Goal: Information Seeking & Learning: Learn about a topic

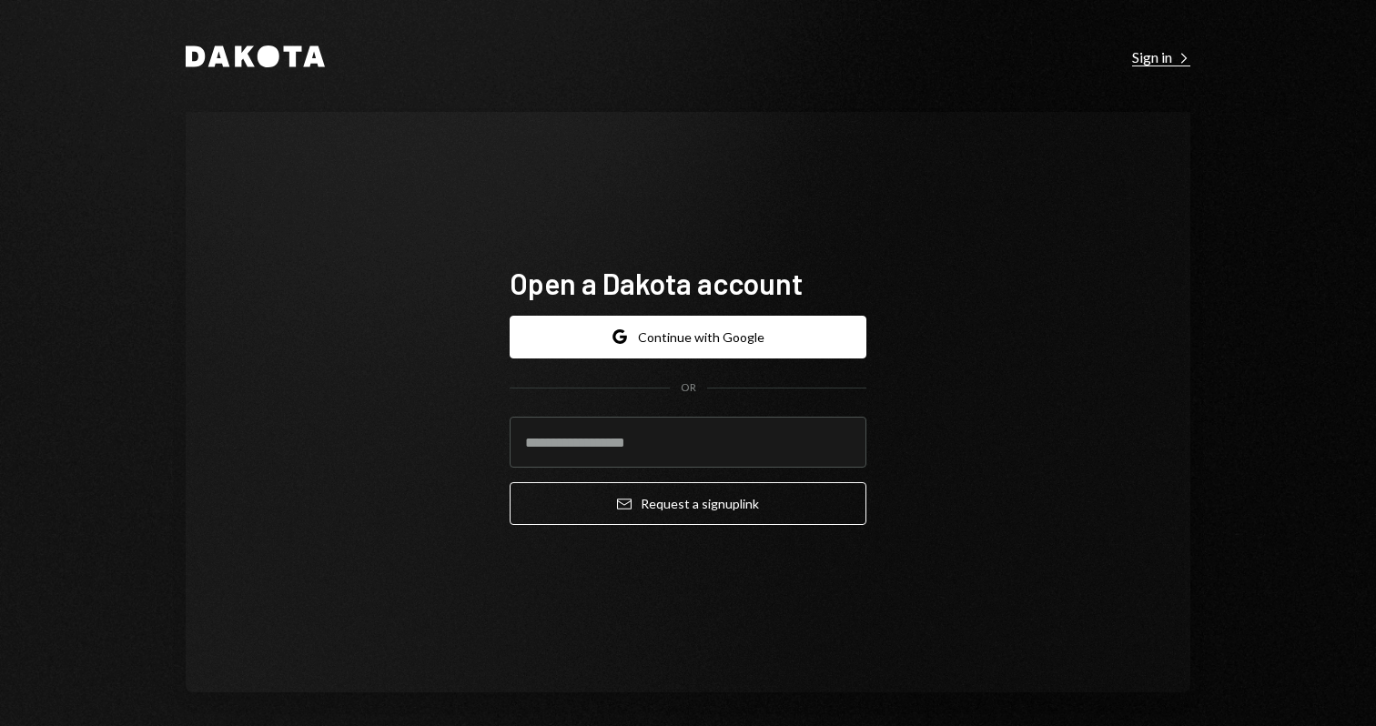
click at [1150, 60] on div "Sign in Right Caret" at bounding box center [1161, 57] width 58 height 18
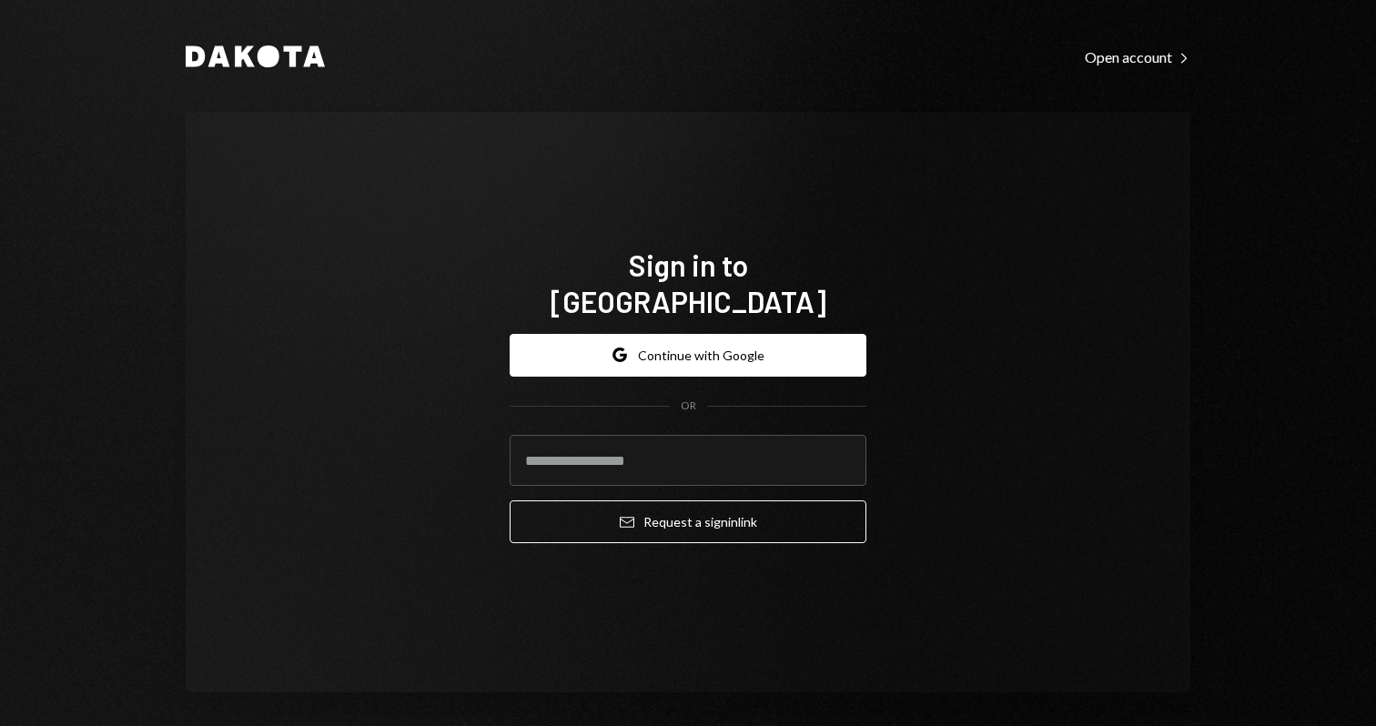
click at [1117, 66] on div "Dakota Open account Right Caret" at bounding box center [688, 56] width 1005 height 25
click at [1117, 64] on div "Open account Right Caret" at bounding box center [1138, 57] width 106 height 18
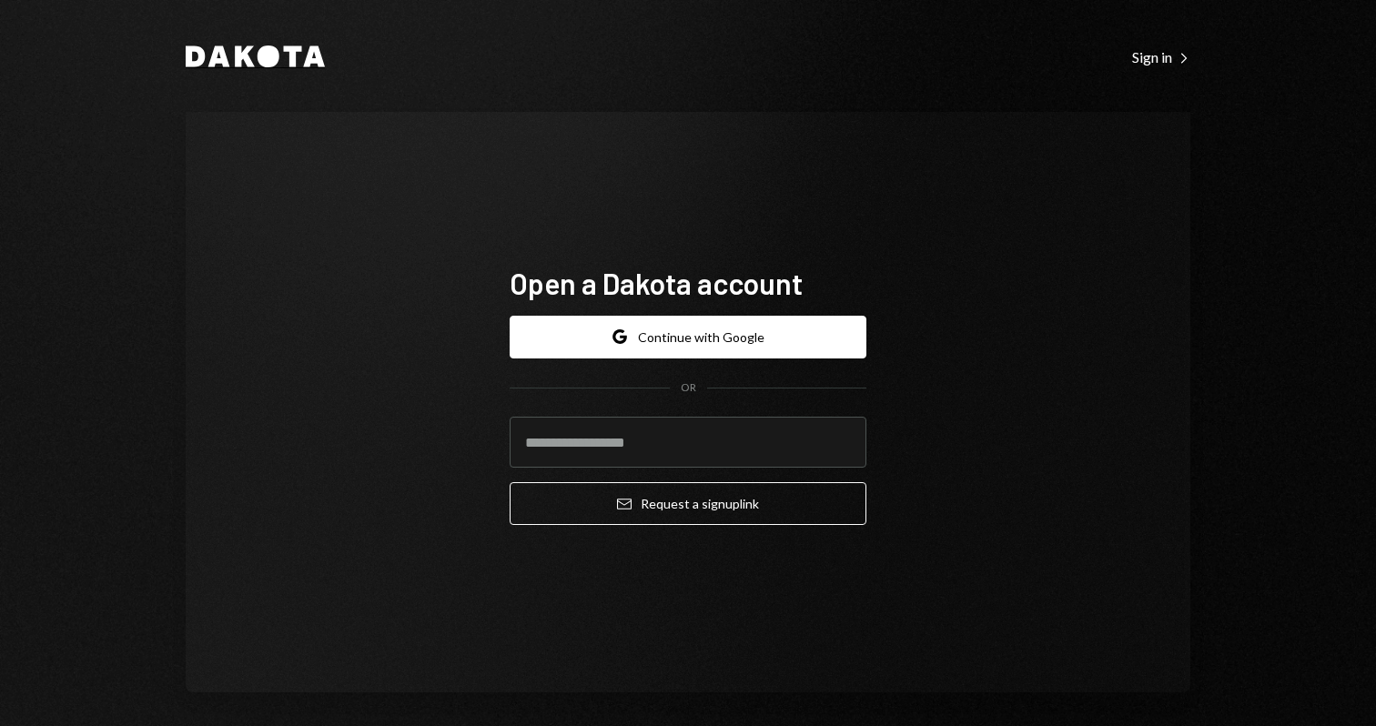
click at [258, 67] on div "Dakota" at bounding box center [255, 57] width 139 height 23
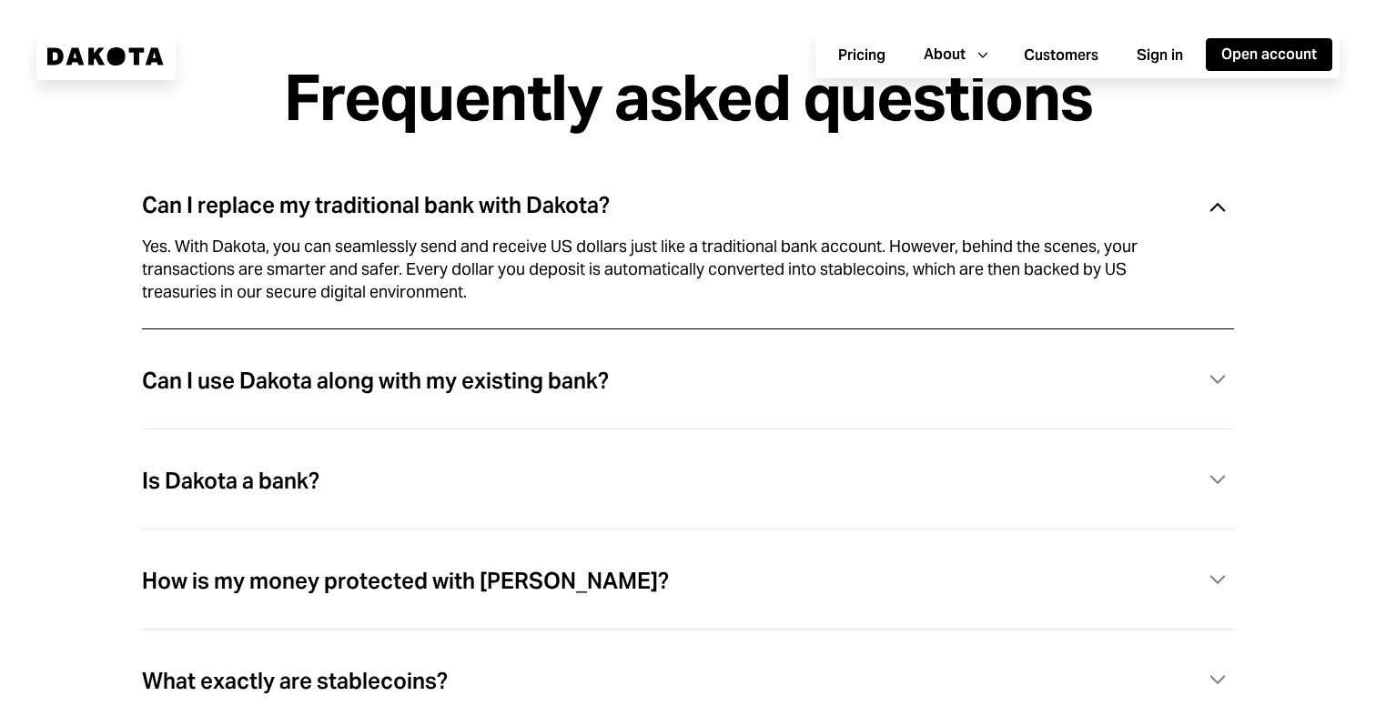
scroll to position [5006, 0]
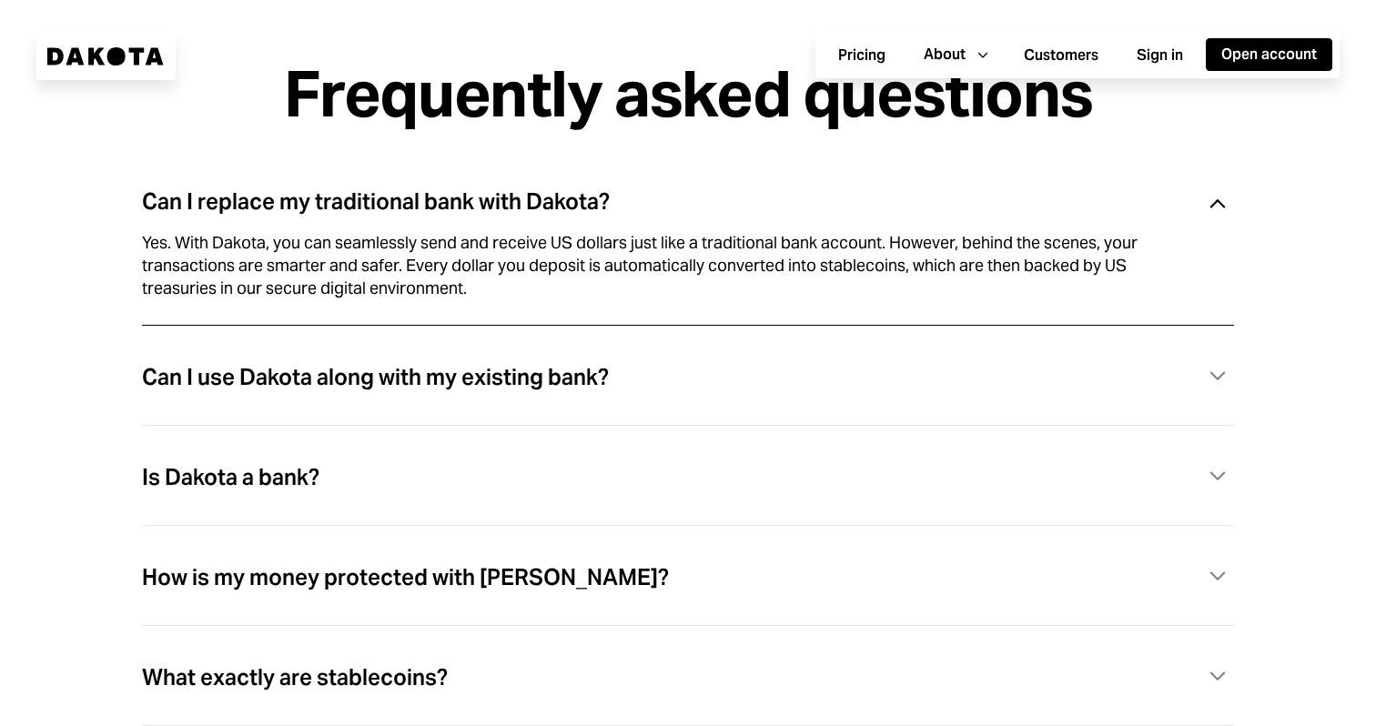
click at [326, 465] on div "Is Dakota a bank? Caret Down" at bounding box center [688, 498] width 1092 height 100
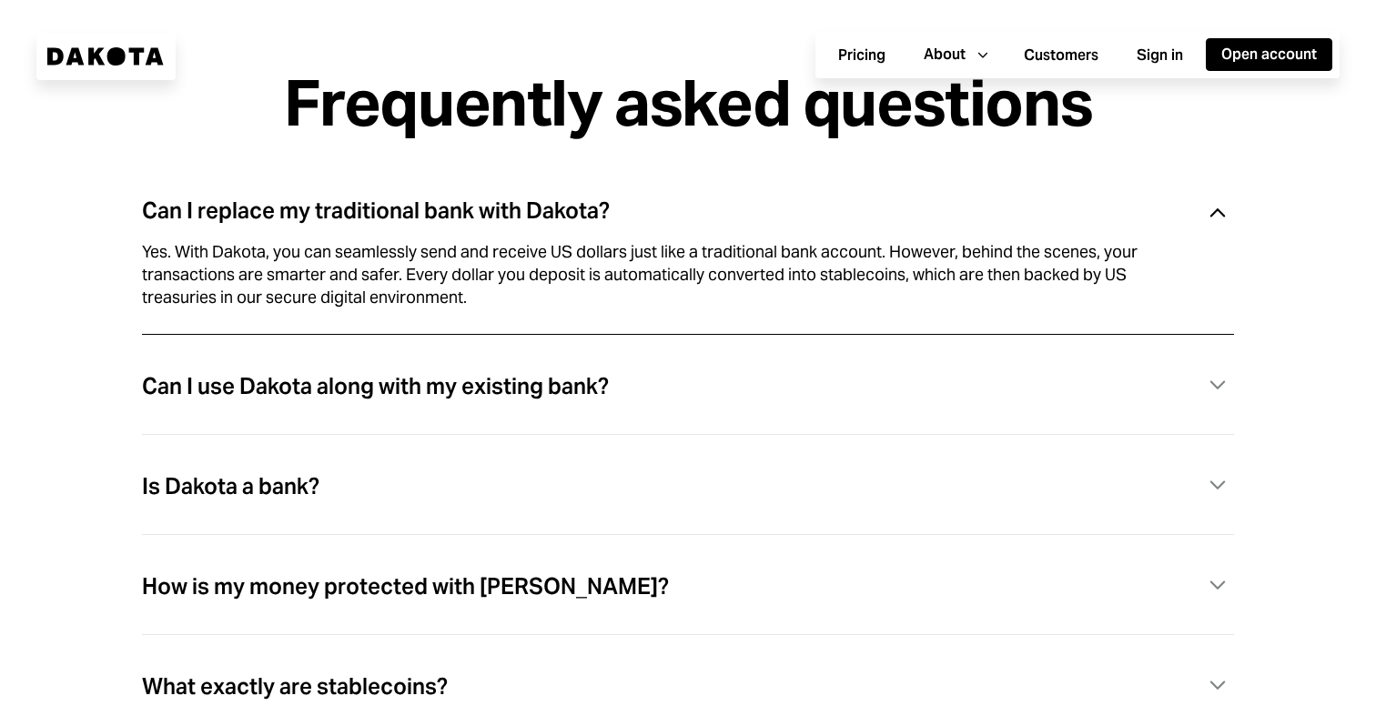
scroll to position [4994, 0]
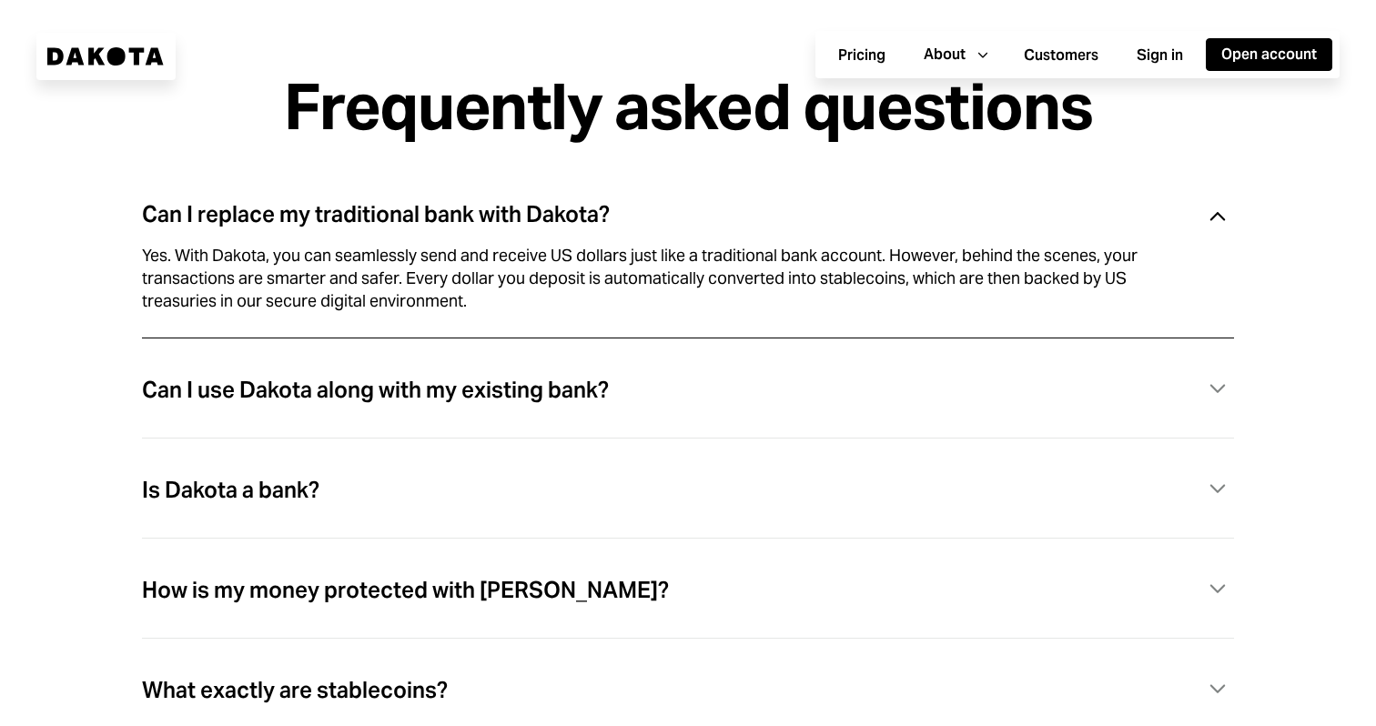
click at [374, 432] on div "Can I use Dakota along with my existing bank? Caret Down" at bounding box center [688, 410] width 1092 height 100
click at [374, 402] on div "Can I use Dakota along with my existing bank?" at bounding box center [375, 391] width 467 height 24
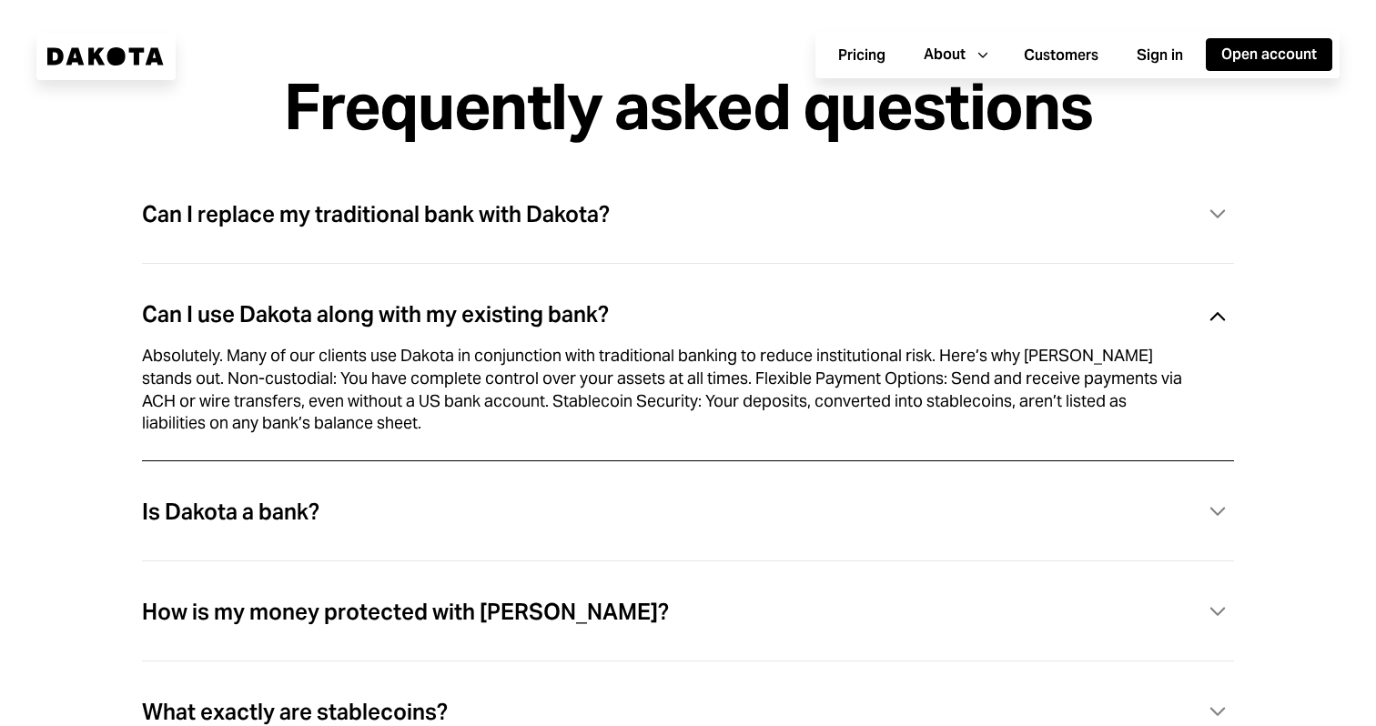
click at [492, 227] on div "Can I replace my traditional bank with Dakota?" at bounding box center [376, 215] width 468 height 24
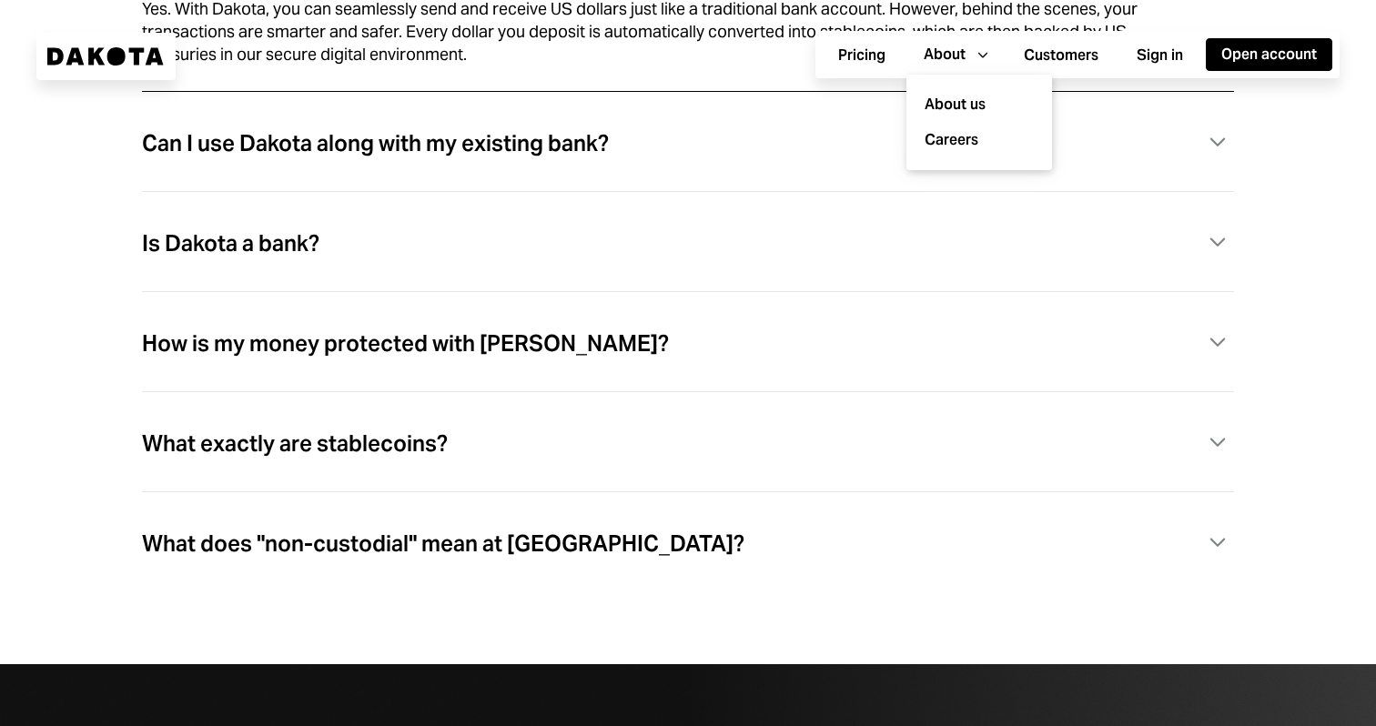
scroll to position [5243, 0]
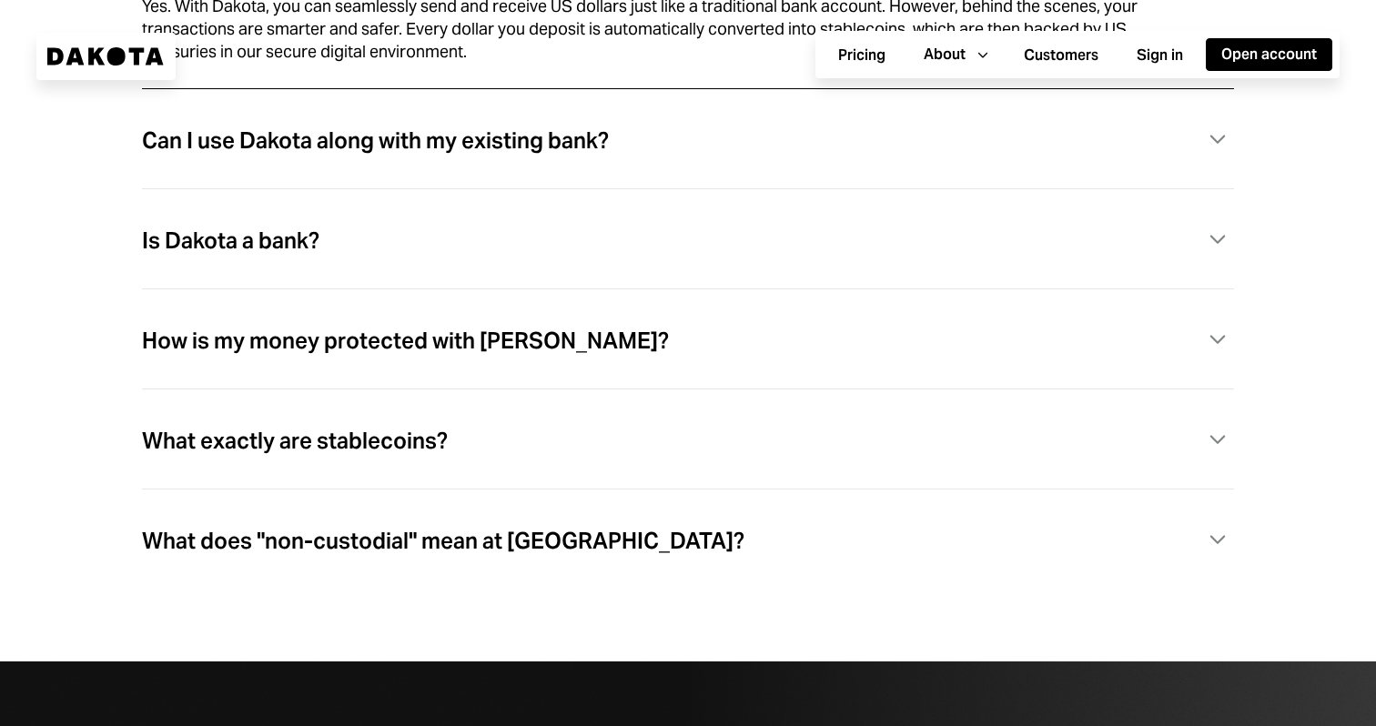
click at [655, 453] on div "What exactly are stablecoins? Caret Down" at bounding box center [688, 440] width 1092 height 37
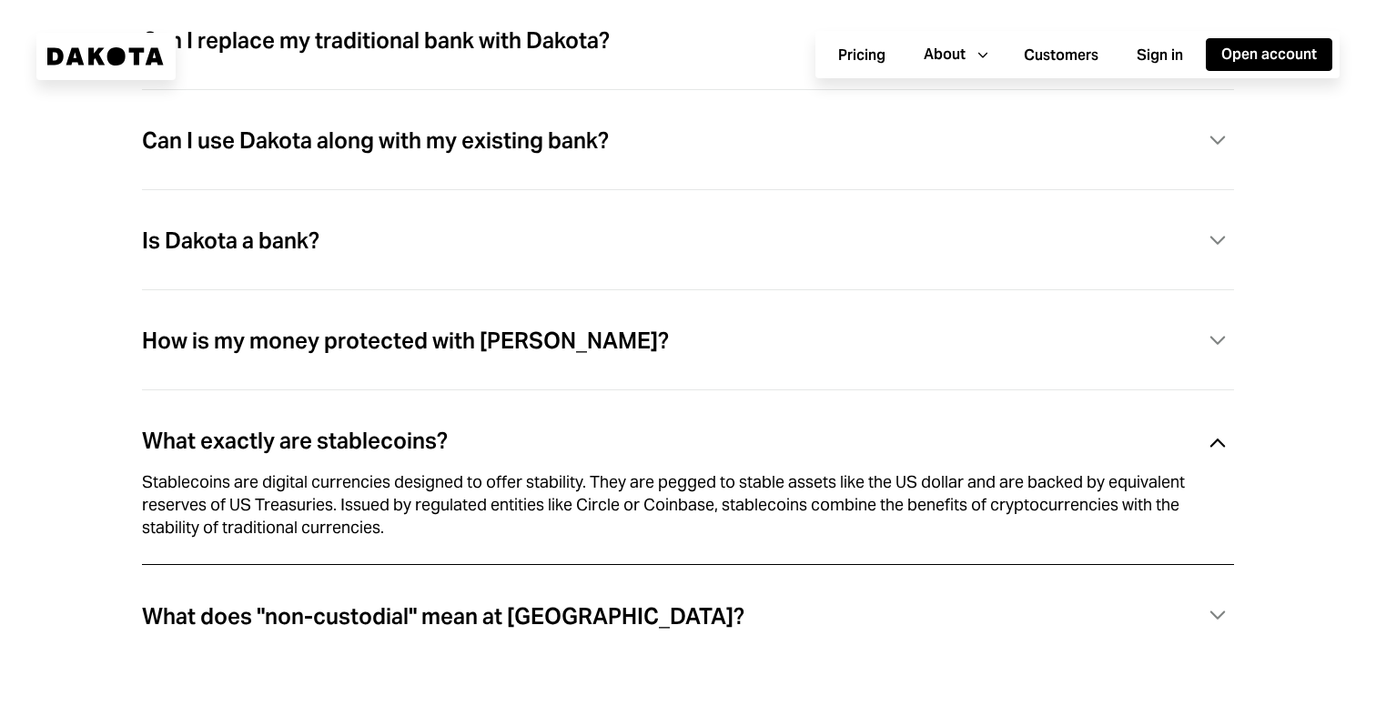
click at [657, 451] on div "What exactly are stablecoins? Caret Down" at bounding box center [688, 441] width 1092 height 37
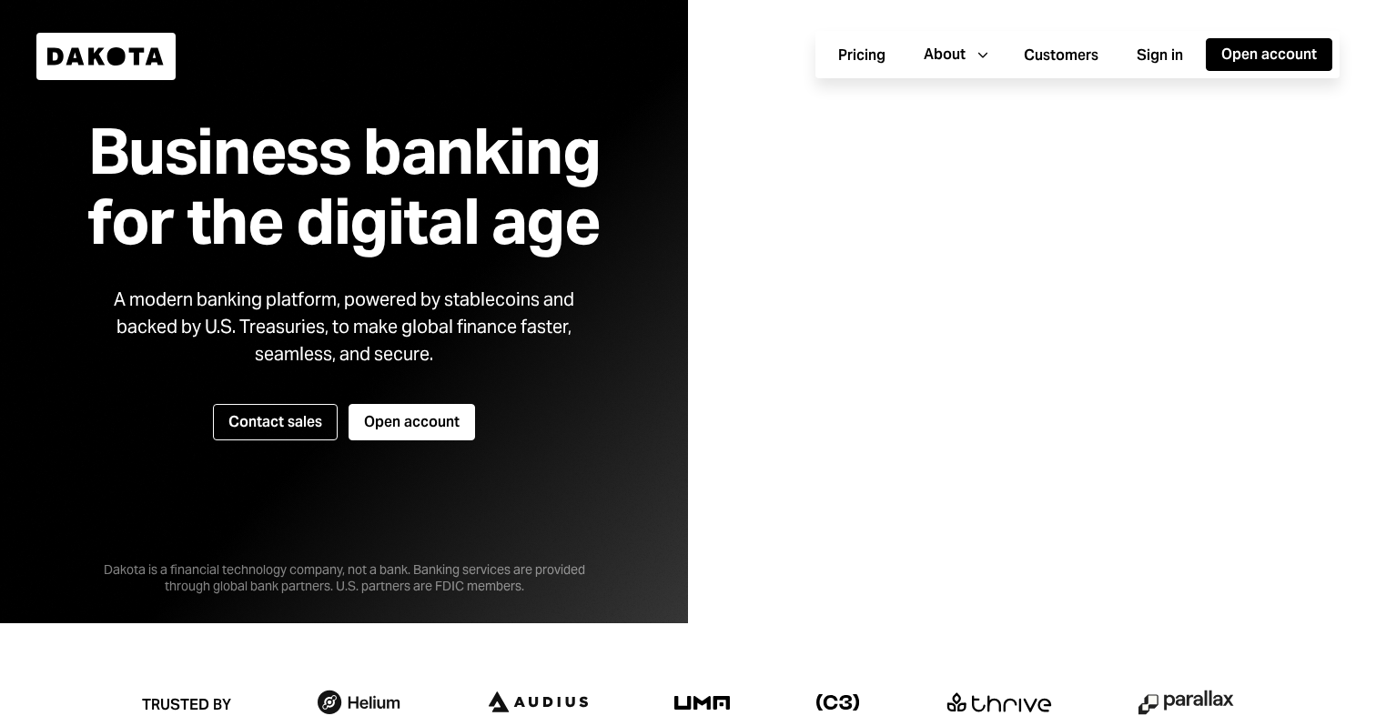
scroll to position [0, 0]
